Goal: Task Accomplishment & Management: Complete application form

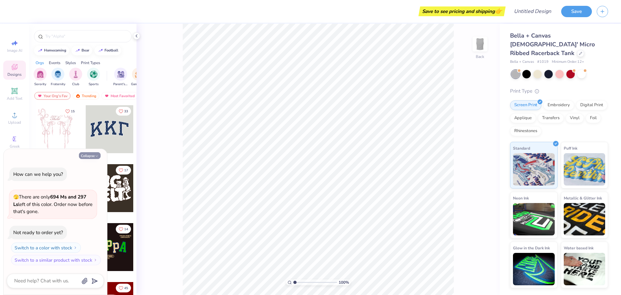
click at [95, 158] on button "Collapse" at bounding box center [90, 155] width 22 height 7
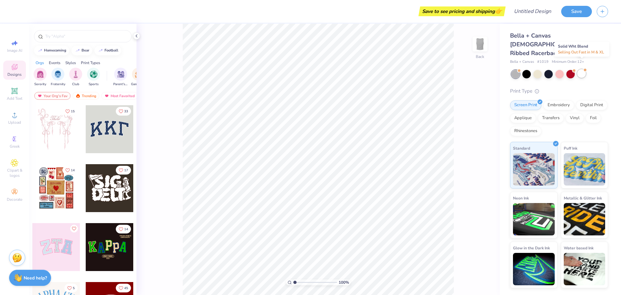
click at [580, 69] on div at bounding box center [581, 73] width 8 height 8
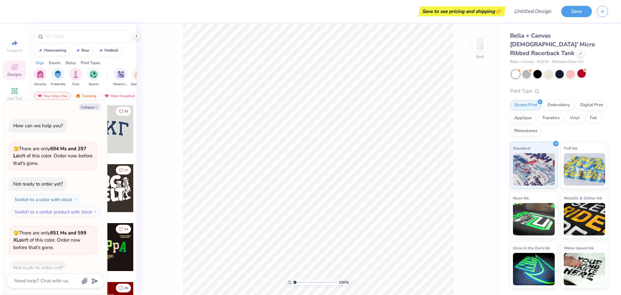
scroll to position [36, 0]
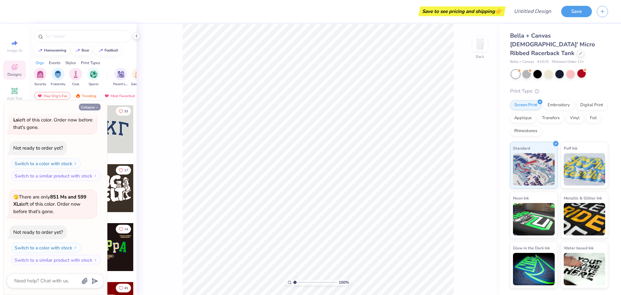
click at [90, 107] on button "Collapse" at bounding box center [90, 106] width 22 height 7
type textarea "x"
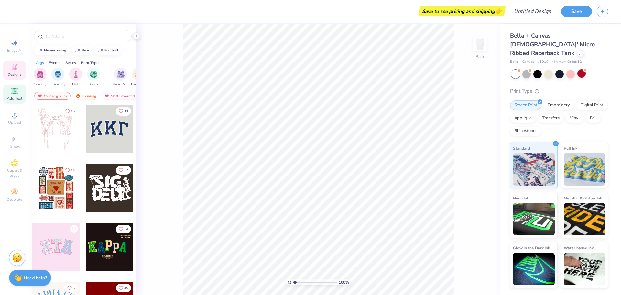
click at [18, 101] on div "Add Text" at bounding box center [14, 93] width 23 height 19
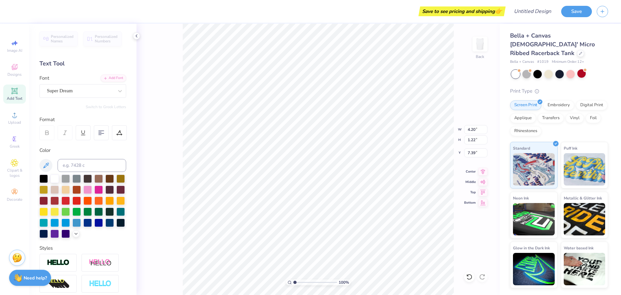
scroll to position [5, 1]
type textarea "Test"
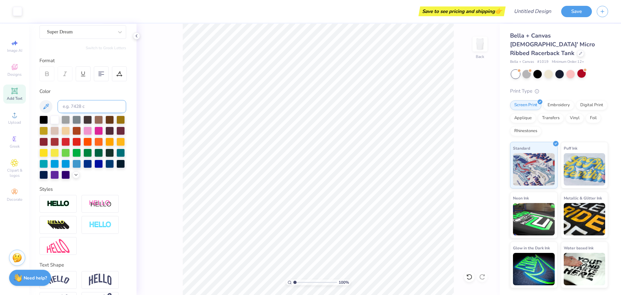
scroll to position [0, 0]
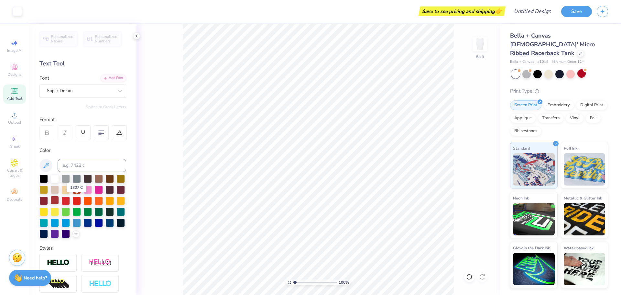
click at [59, 200] on div at bounding box center [54, 200] width 8 height 8
click at [566, 6] on button "Save" at bounding box center [576, 10] width 31 height 11
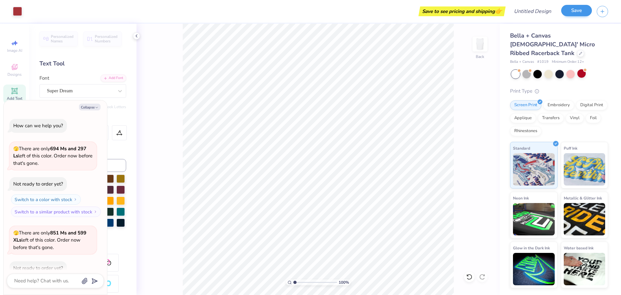
scroll to position [53, 0]
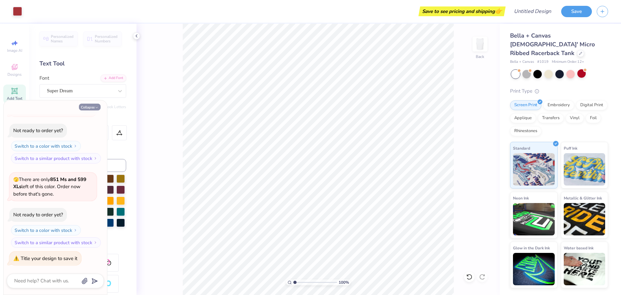
click at [87, 107] on button "Collapse" at bounding box center [90, 106] width 22 height 7
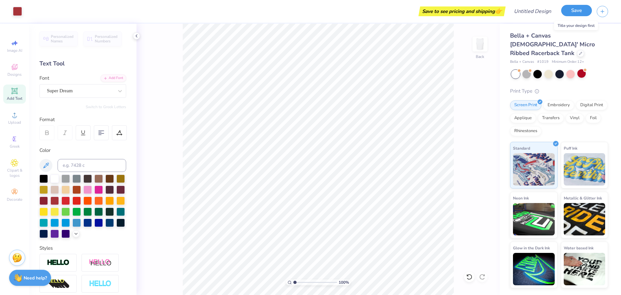
click at [566, 11] on button "Save" at bounding box center [576, 10] width 31 height 11
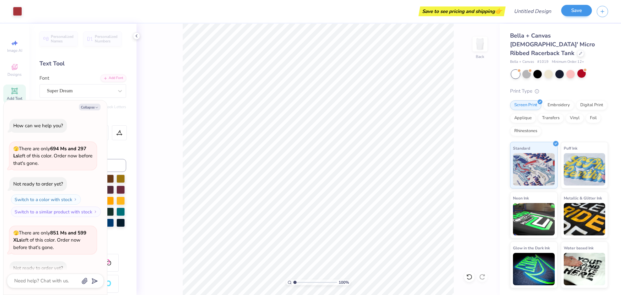
scroll to position [71, 0]
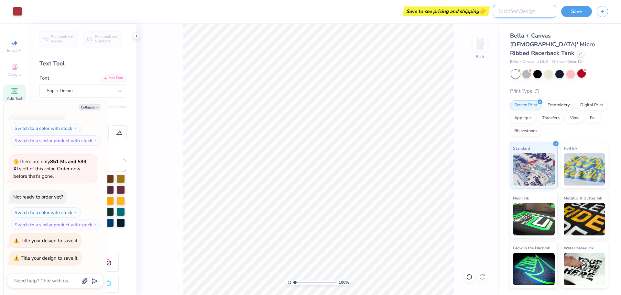
type textarea "x"
click at [531, 16] on input "Design Title" at bounding box center [524, 11] width 63 height 13
type input "T"
type textarea "x"
type input "Te"
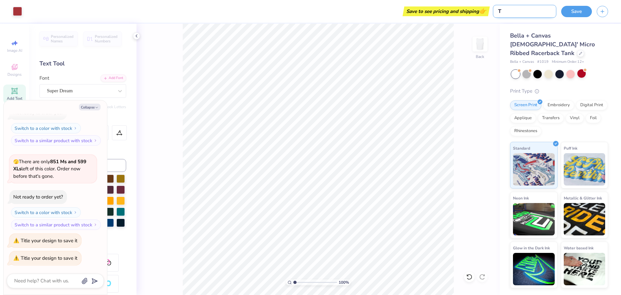
type textarea "x"
type input "Tes"
type textarea "x"
type input "Test"
type textarea "x"
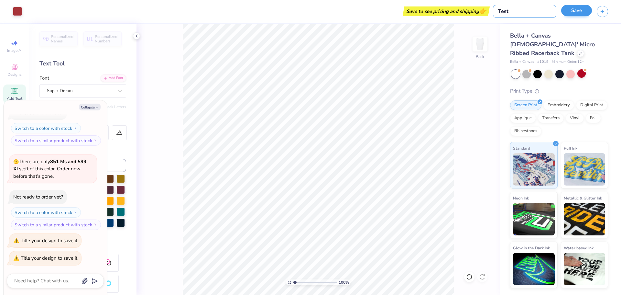
type input "Test"
click at [574, 15] on button "Save" at bounding box center [576, 10] width 31 height 11
type textarea "x"
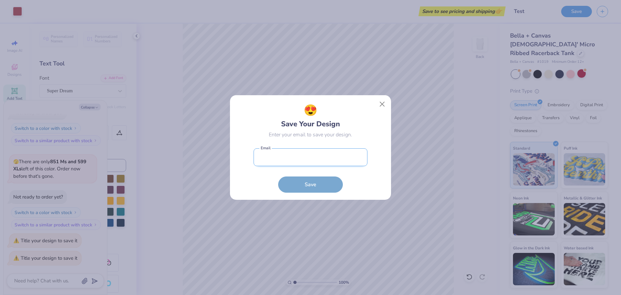
click at [316, 155] on input "email" at bounding box center [310, 157] width 114 height 18
type input "[EMAIL_ADDRESS][DOMAIN_NAME]"
click at [312, 185] on button "Save" at bounding box center [310, 183] width 65 height 16
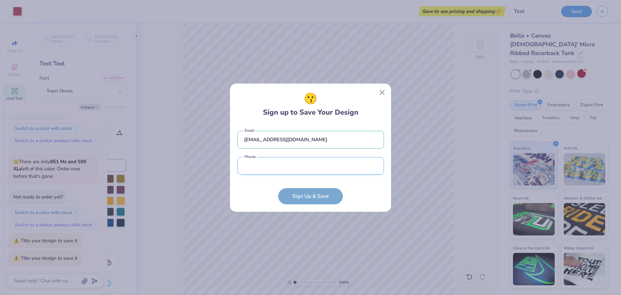
click at [301, 167] on input "tel" at bounding box center [310, 166] width 146 height 18
type input "[PHONE_NUMBER]"
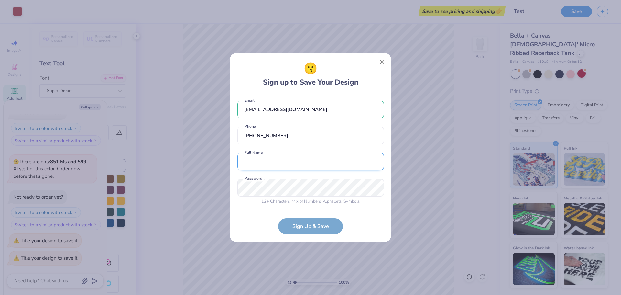
click at [292, 167] on input "text" at bounding box center [310, 162] width 146 height 18
type input "[PERSON_NAME]"
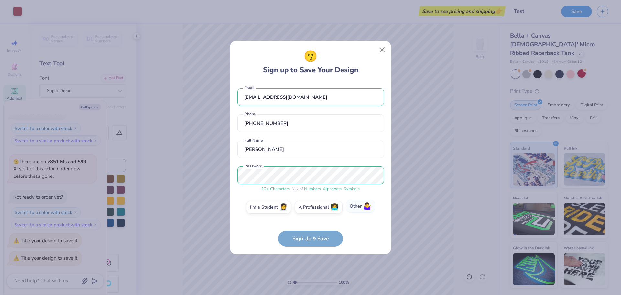
click at [365, 206] on span "🤷‍♀️" at bounding box center [367, 205] width 8 height 7
click at [313, 207] on input "Other 🤷‍♀️" at bounding box center [310, 209] width 4 height 4
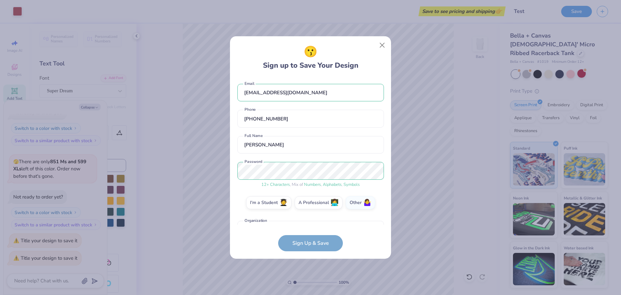
scroll to position [17, 0]
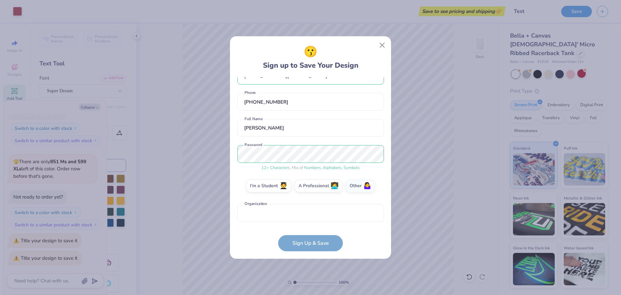
click at [307, 238] on form "[EMAIL_ADDRESS][DOMAIN_NAME] Email [PHONE_NUMBER] Phone [PERSON_NAME] Full Name…" at bounding box center [310, 164] width 146 height 174
click at [275, 191] on div "I'm a Student 🧑‍🎓 A Professional 👩‍💻 Other 🤷‍♀️" at bounding box center [310, 187] width 146 height 16
click at [264, 185] on label "I'm a Student 🧑‍🎓" at bounding box center [268, 184] width 45 height 13
click at [308, 202] on input "I'm a Student 🧑‍🎓" at bounding box center [310, 204] width 4 height 4
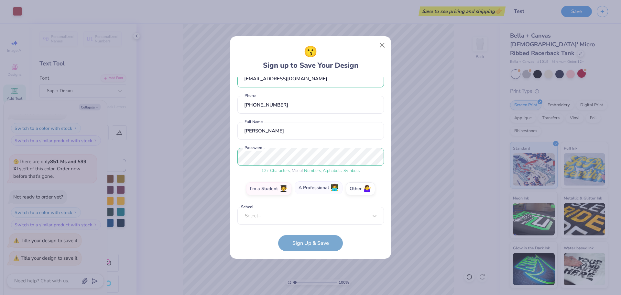
click at [306, 190] on label "A Professional 👩‍💻" at bounding box center [319, 187] width 48 height 13
click at [308, 202] on input "A Professional 👩‍💻" at bounding box center [310, 204] width 4 height 4
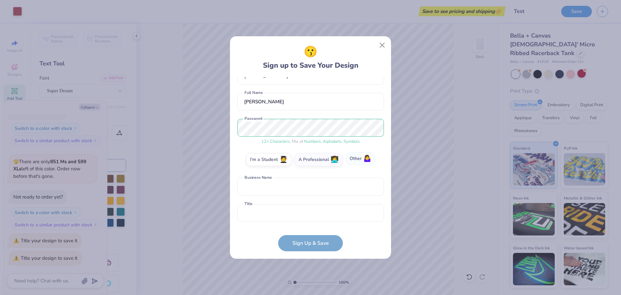
click at [360, 161] on label "Other 🤷‍♀️" at bounding box center [360, 158] width 29 height 13
click at [313, 202] on input "Other 🤷‍♀️" at bounding box center [310, 204] width 4 height 4
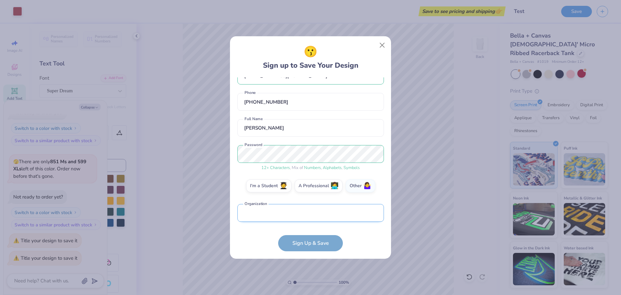
click at [283, 210] on input "text" at bounding box center [310, 213] width 146 height 18
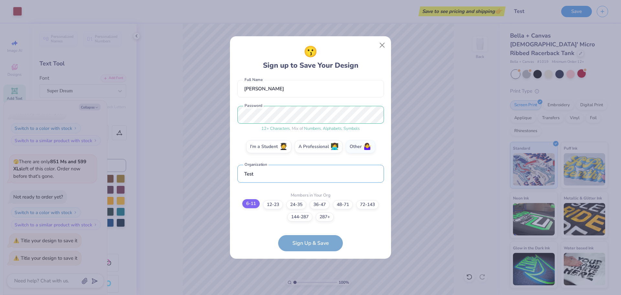
type input "Test"
click at [247, 203] on label "6-11" at bounding box center [250, 203] width 17 height 9
click at [308, 264] on input "6-11" at bounding box center [310, 266] width 4 height 4
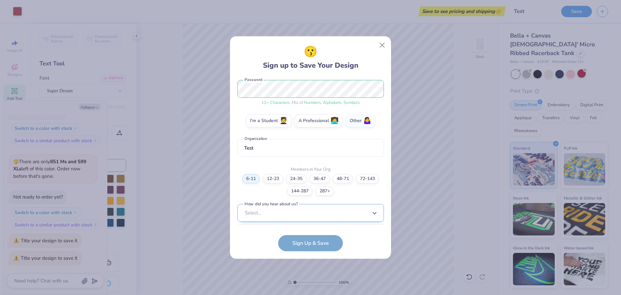
click at [287, 214] on div "option Word of Mouth focused, 8 of 15. 15 results available. Use Up and Down to…" at bounding box center [310, 263] width 146 height 118
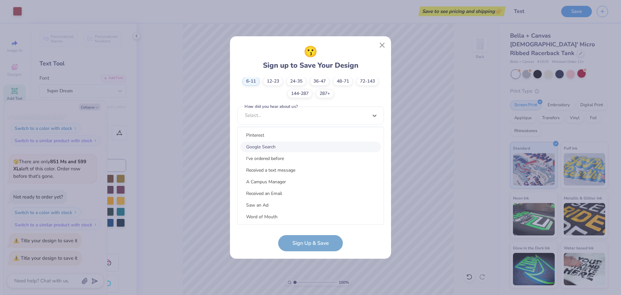
click at [287, 147] on div "Google Search" at bounding box center [310, 146] width 141 height 11
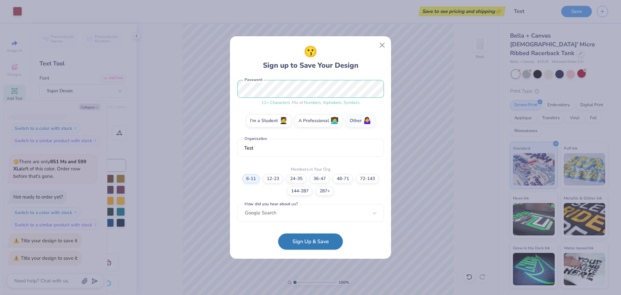
click at [306, 241] on button "Sign Up & Save" at bounding box center [310, 241] width 65 height 16
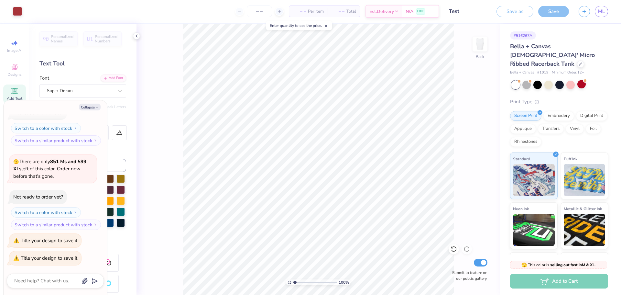
type textarea "x"
click at [479, 263] on input "Submit to feature on our public gallery." at bounding box center [481, 262] width 14 height 8
checkbox input "false"
type textarea "x"
click at [262, 12] on input "number" at bounding box center [259, 11] width 25 height 12
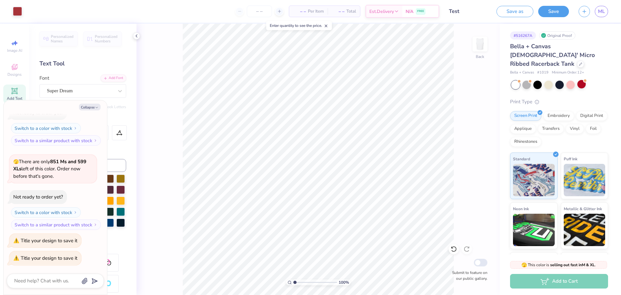
click at [273, 9] on div at bounding box center [259, 11] width 48 height 12
click at [280, 11] on div at bounding box center [279, 11] width 9 height 9
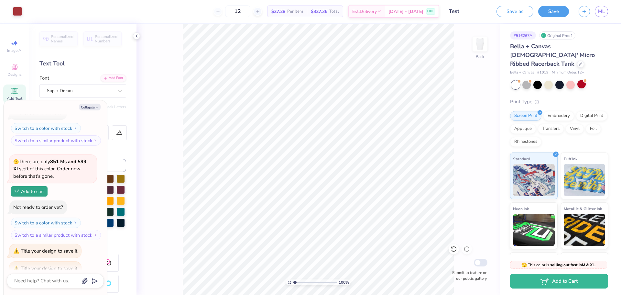
click at [225, 11] on div "12" at bounding box center [237, 11] width 48 height 12
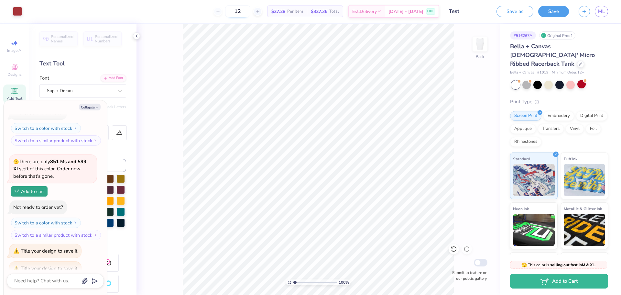
click at [250, 12] on input "12" at bounding box center [237, 11] width 25 height 12
type input "12"
